Goal: Transaction & Acquisition: Purchase product/service

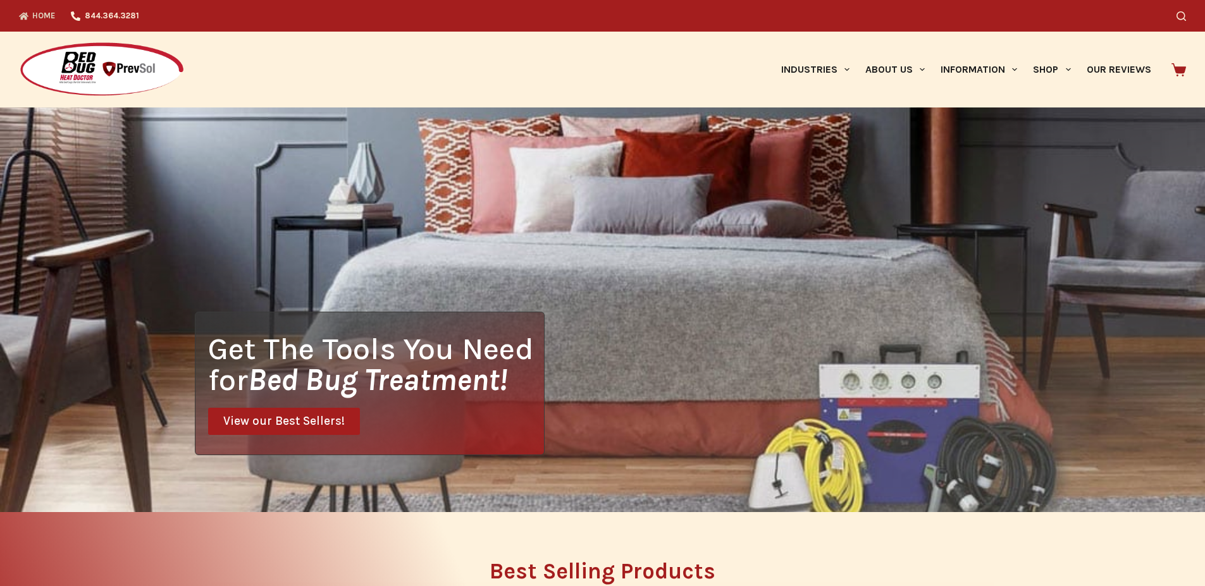
click at [1183, 71] on icon at bounding box center [1179, 69] width 15 height 13
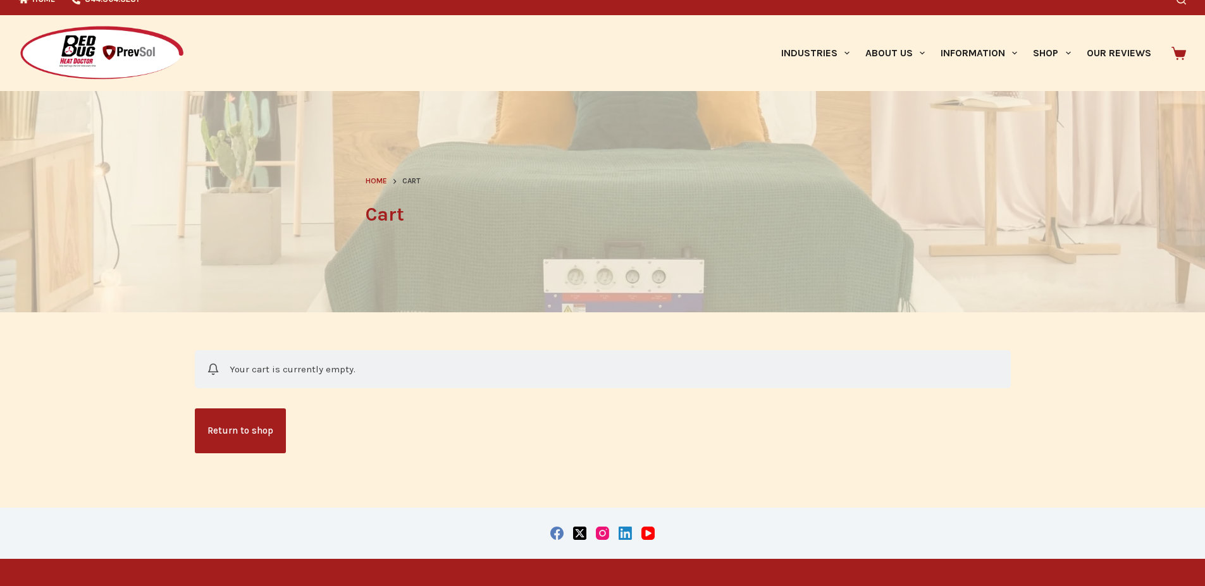
scroll to position [21, 0]
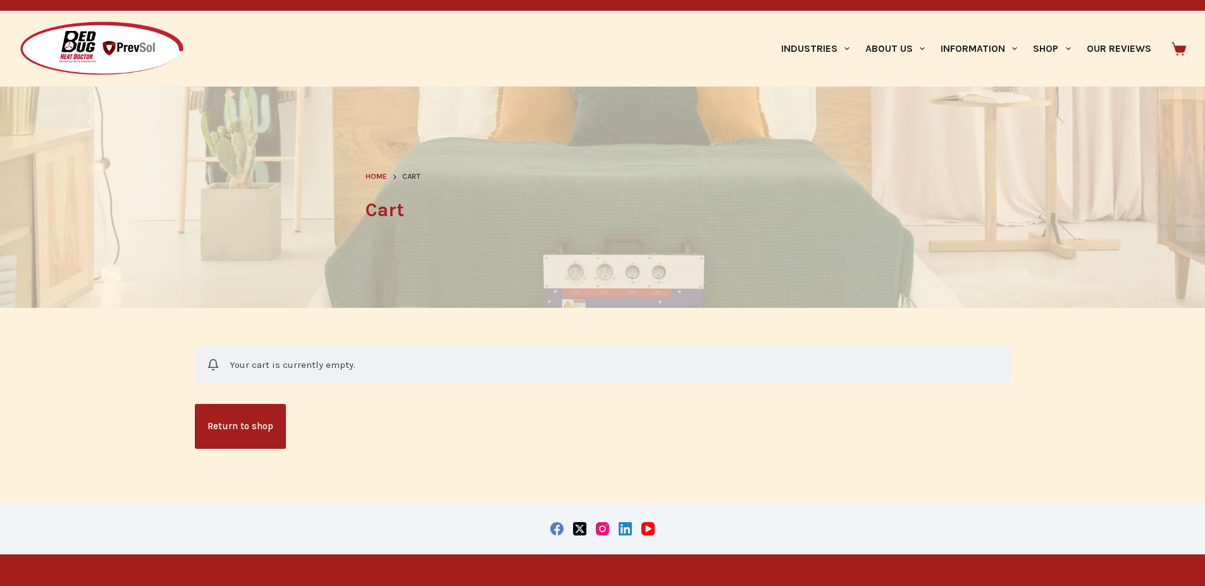
click at [256, 421] on link "Return to shop" at bounding box center [240, 426] width 91 height 45
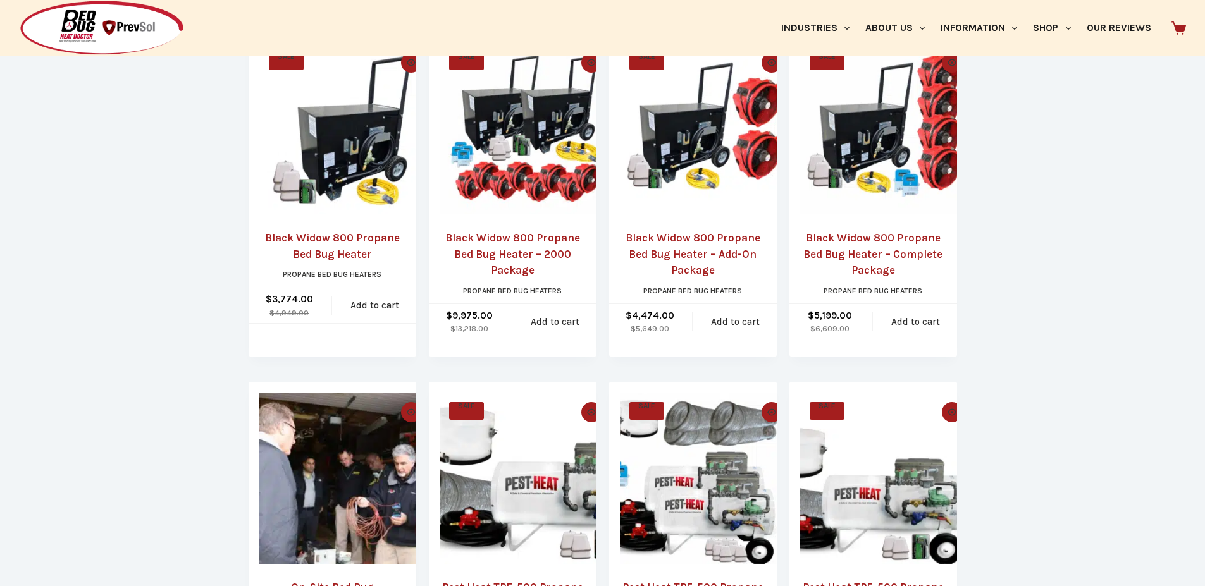
scroll to position [1751, 0]
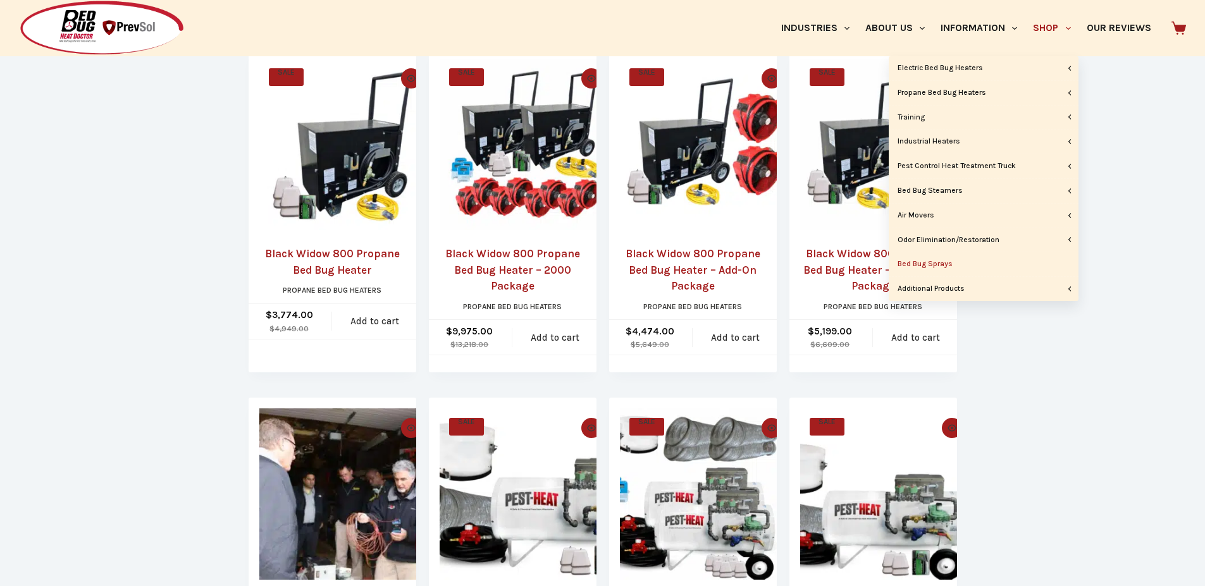
click at [948, 264] on link "Bed Bug Sprays" at bounding box center [984, 264] width 190 height 24
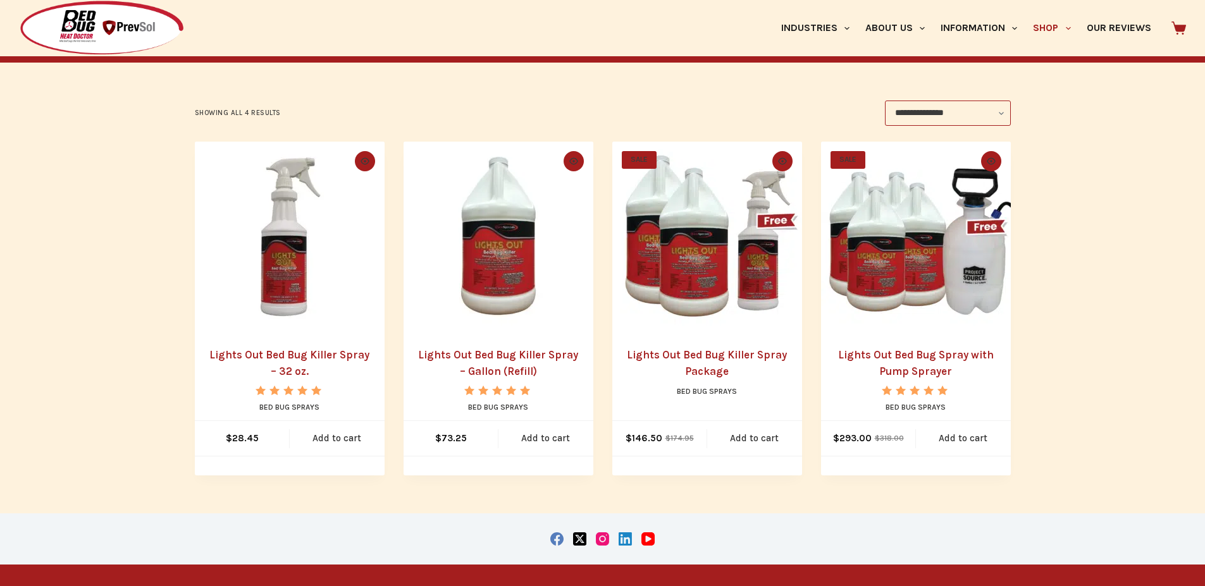
scroll to position [190, 0]
